Goal: Check status: Check status

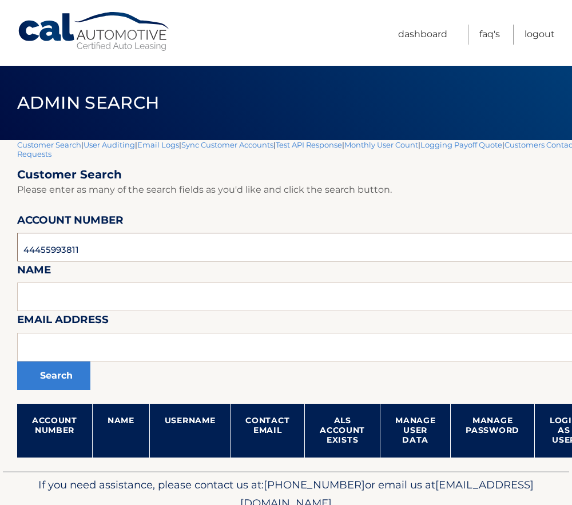
click at [53, 252] on input "44455993811" at bounding box center [337, 247] width 641 height 29
paste input "82448"
type input "44455982448"
click at [58, 376] on button "Search" at bounding box center [53, 376] width 73 height 29
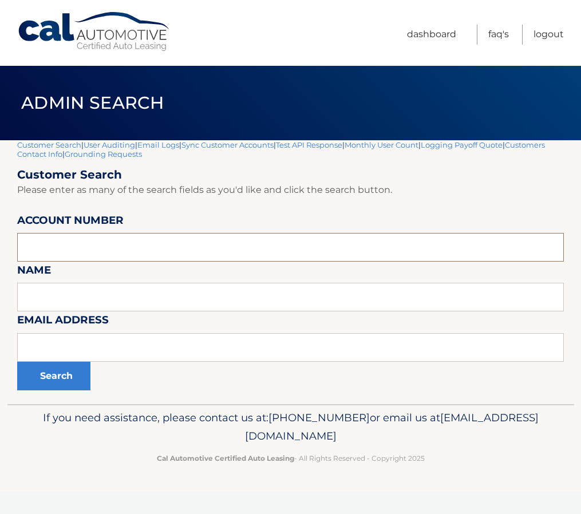
click at [62, 246] on input "text" at bounding box center [290, 247] width 546 height 29
paste input "44455982448"
type input "44455982448"
click at [58, 374] on button "Search" at bounding box center [53, 376] width 73 height 29
